Goal: Transaction & Acquisition: Purchase product/service

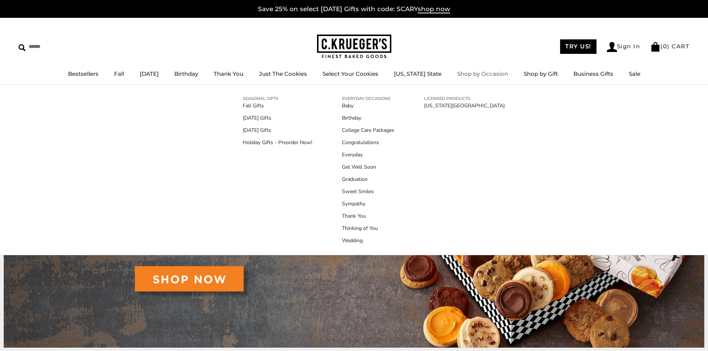
click at [476, 74] on link "Shop by Occasion" at bounding box center [482, 73] width 51 height 7
click at [263, 142] on link "Holiday Gifts - Preorder Now!" at bounding box center [278, 143] width 70 height 8
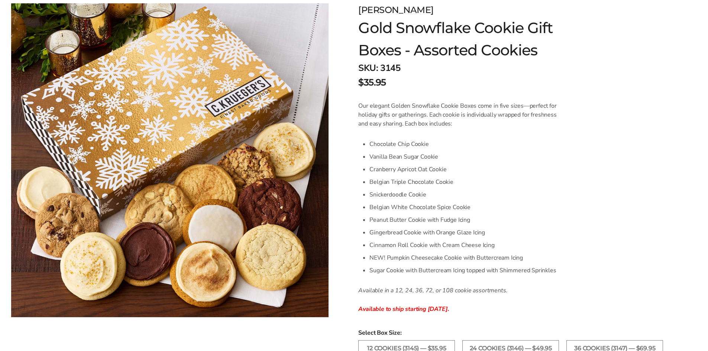
scroll to position [112, 0]
